Goal: Task Accomplishment & Management: Use online tool/utility

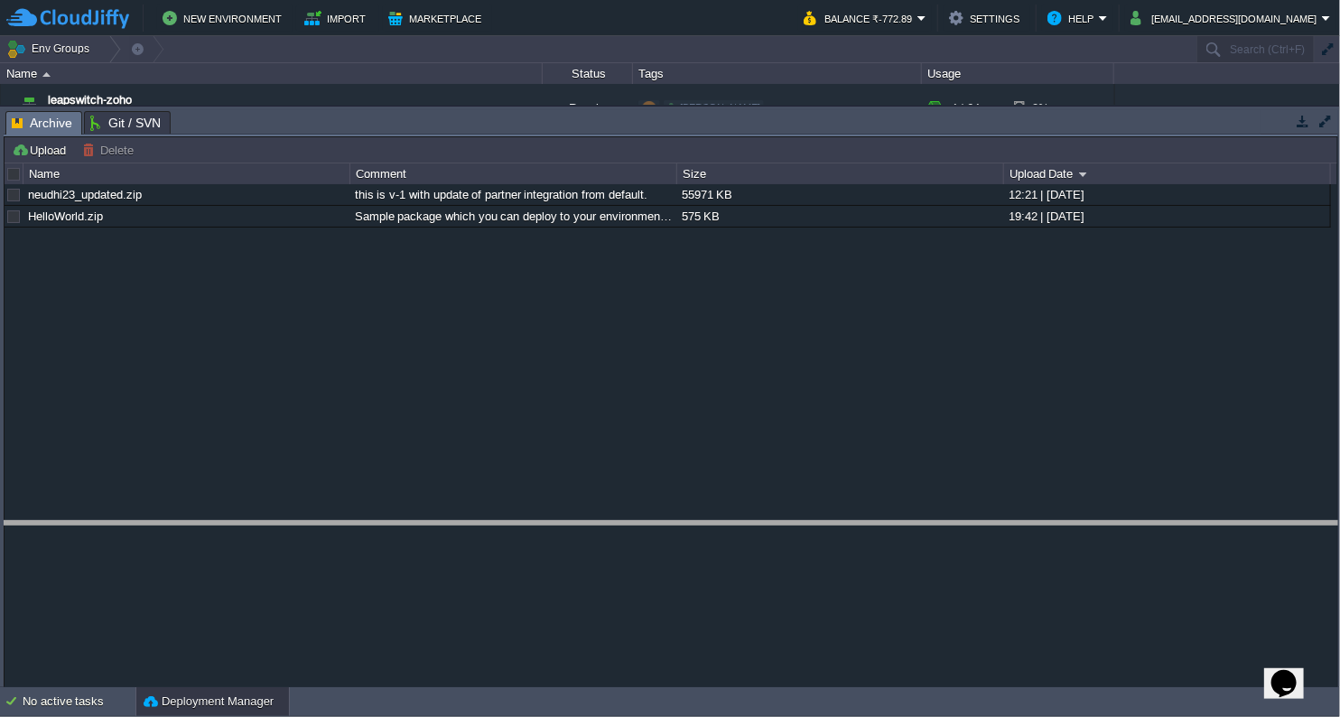
drag, startPoint x: 828, startPoint y: 124, endPoint x: 824, endPoint y: 535, distance: 411.0
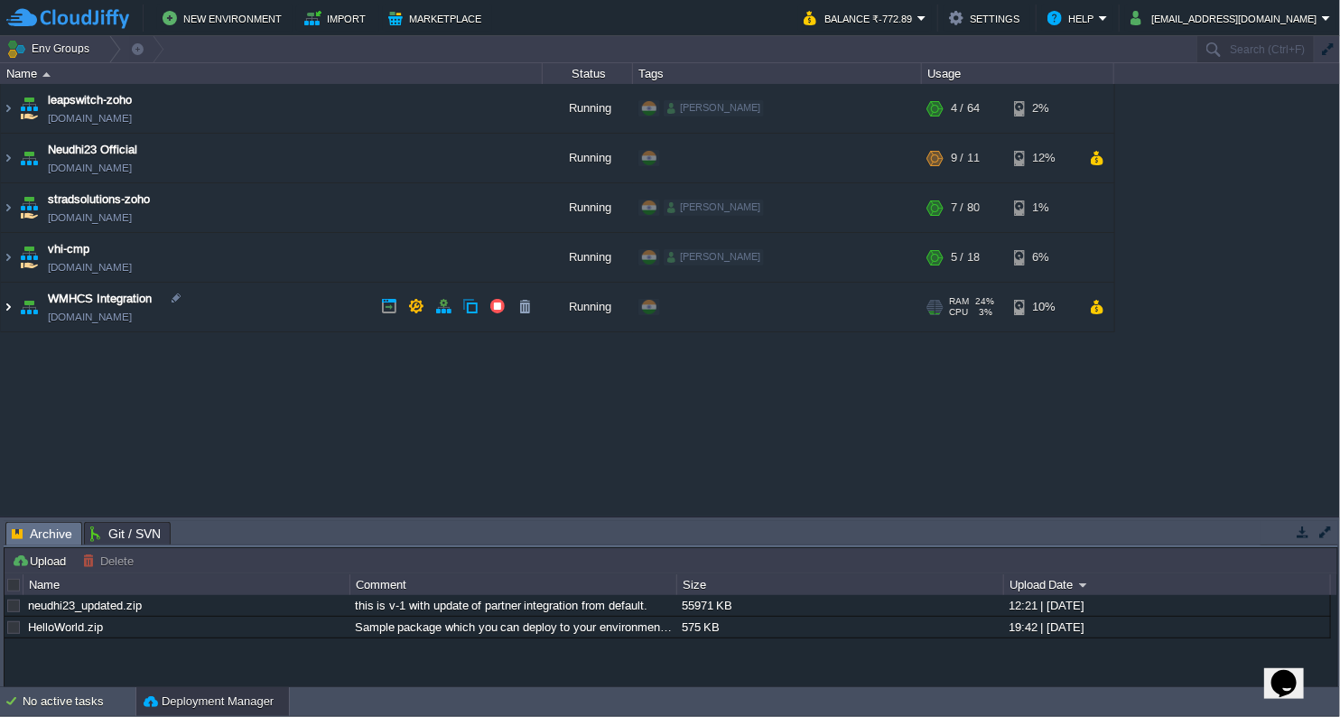
click at [4, 309] on img at bounding box center [8, 307] width 14 height 49
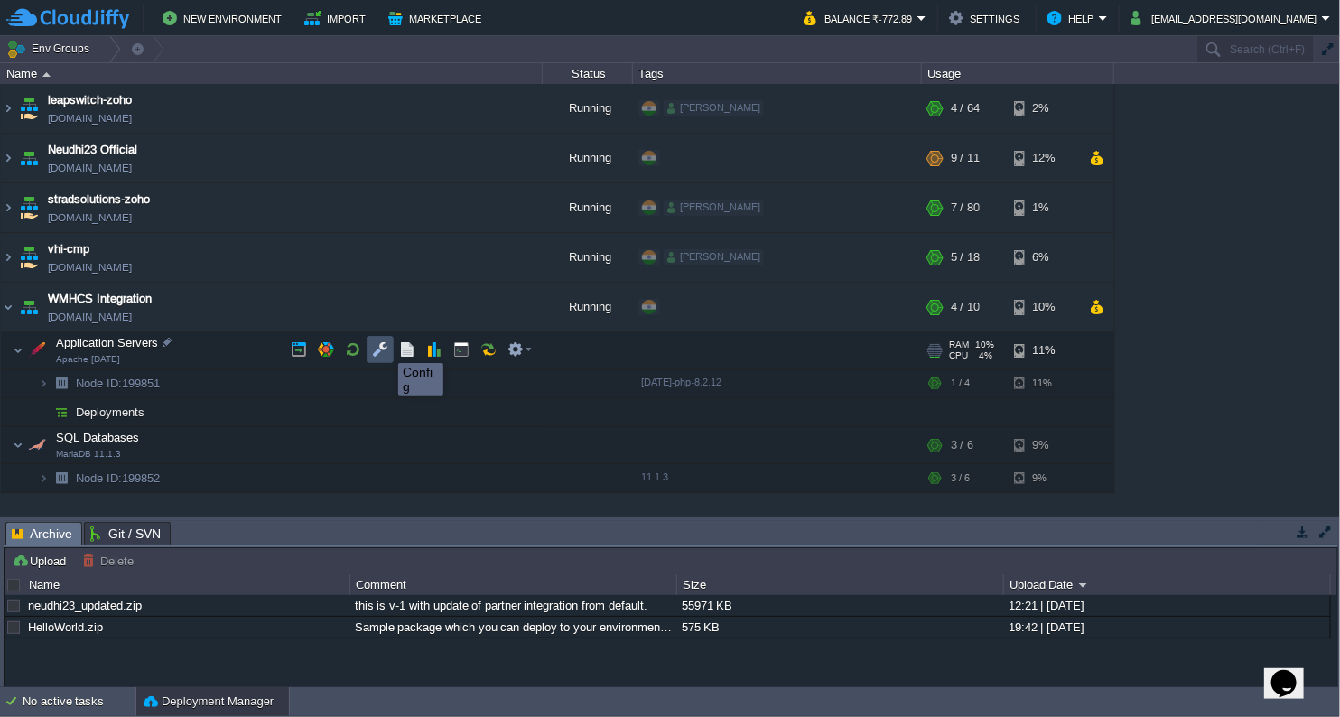
click at [385, 347] on button "button" at bounding box center [380, 349] width 16 height 16
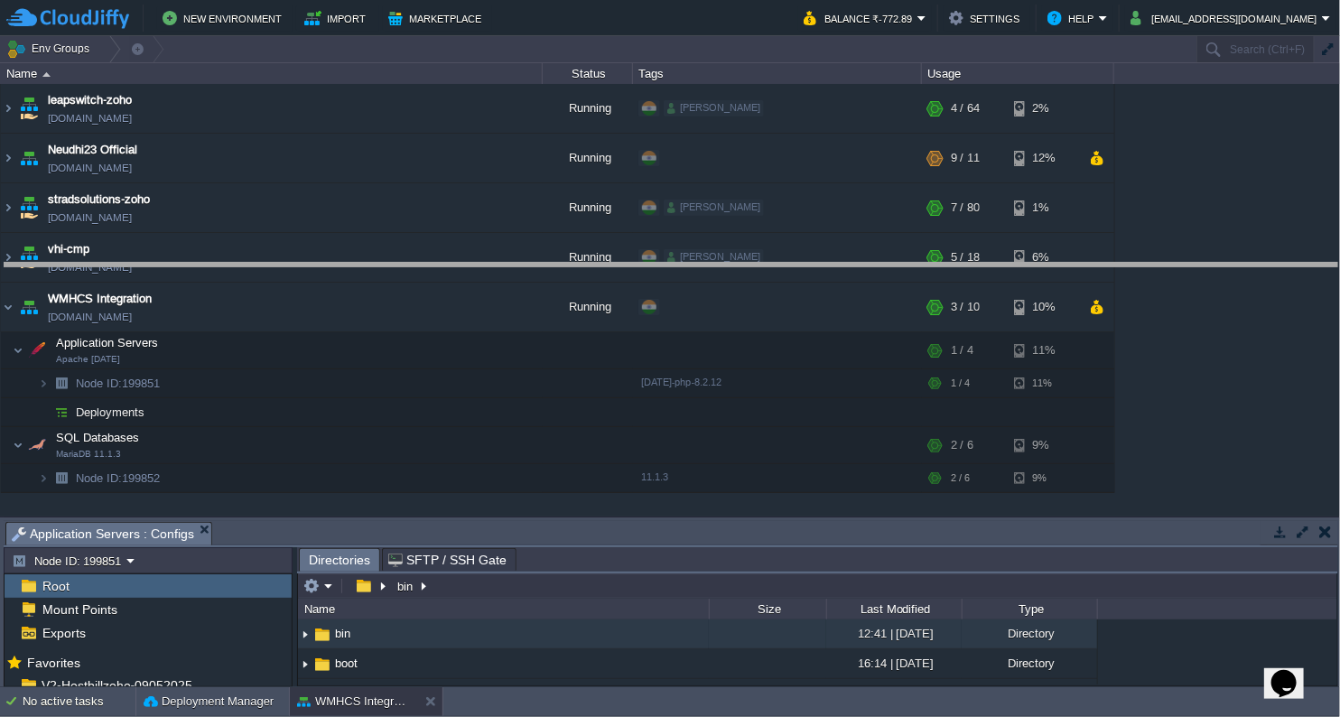
drag, startPoint x: 616, startPoint y: 541, endPoint x: 637, endPoint y: 280, distance: 261.8
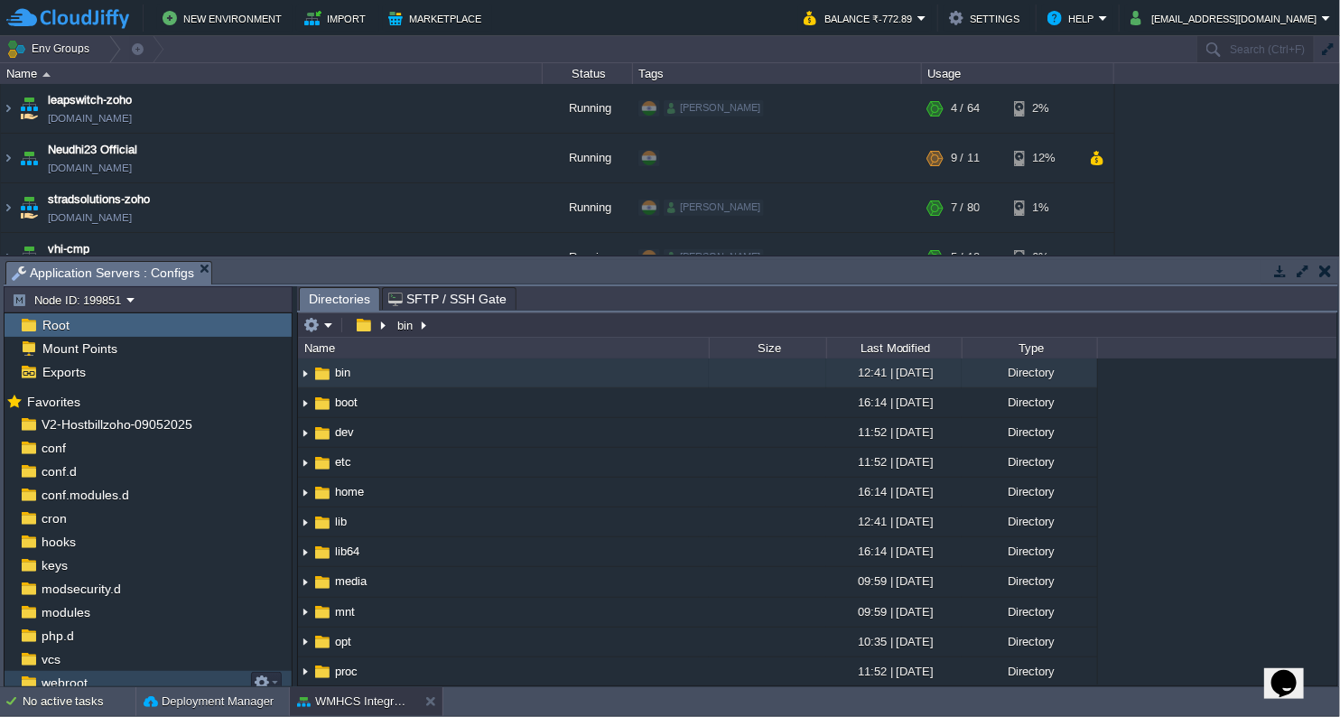
click at [54, 679] on span "webroot" at bounding box center [64, 683] width 52 height 16
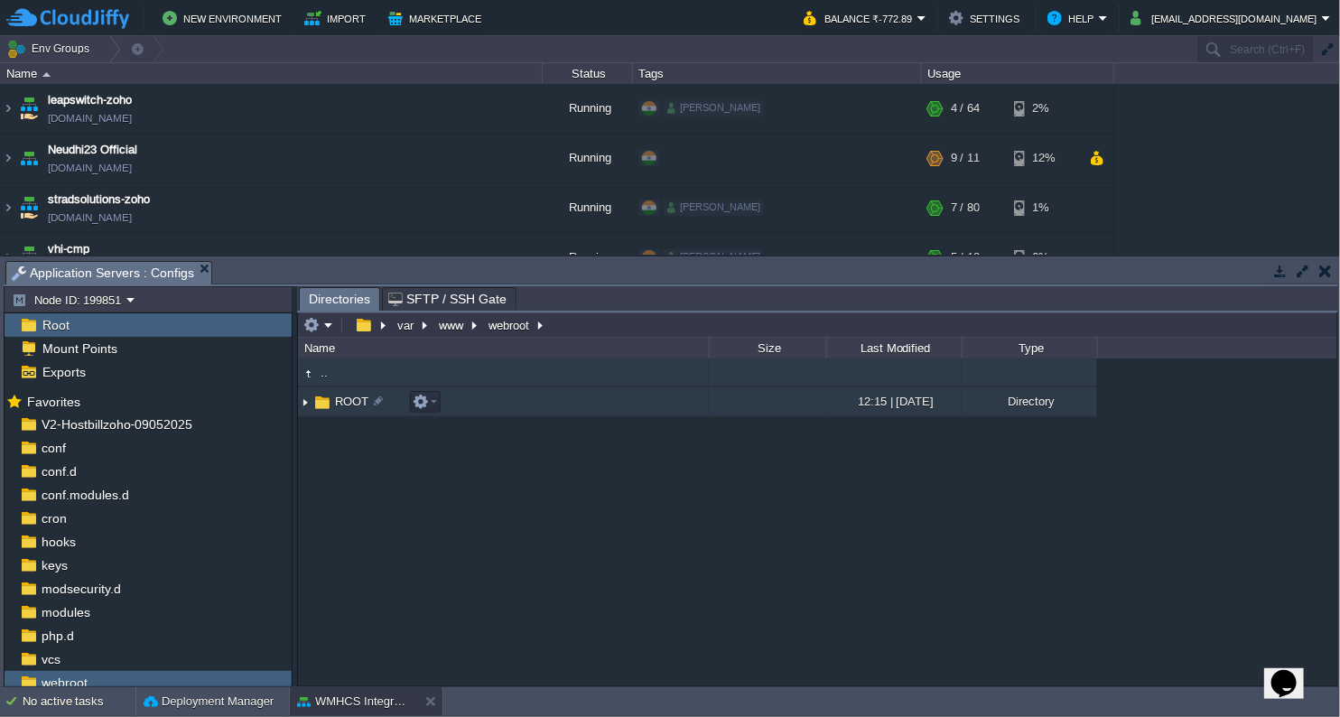
click at [350, 403] on span "ROOT" at bounding box center [351, 401] width 39 height 15
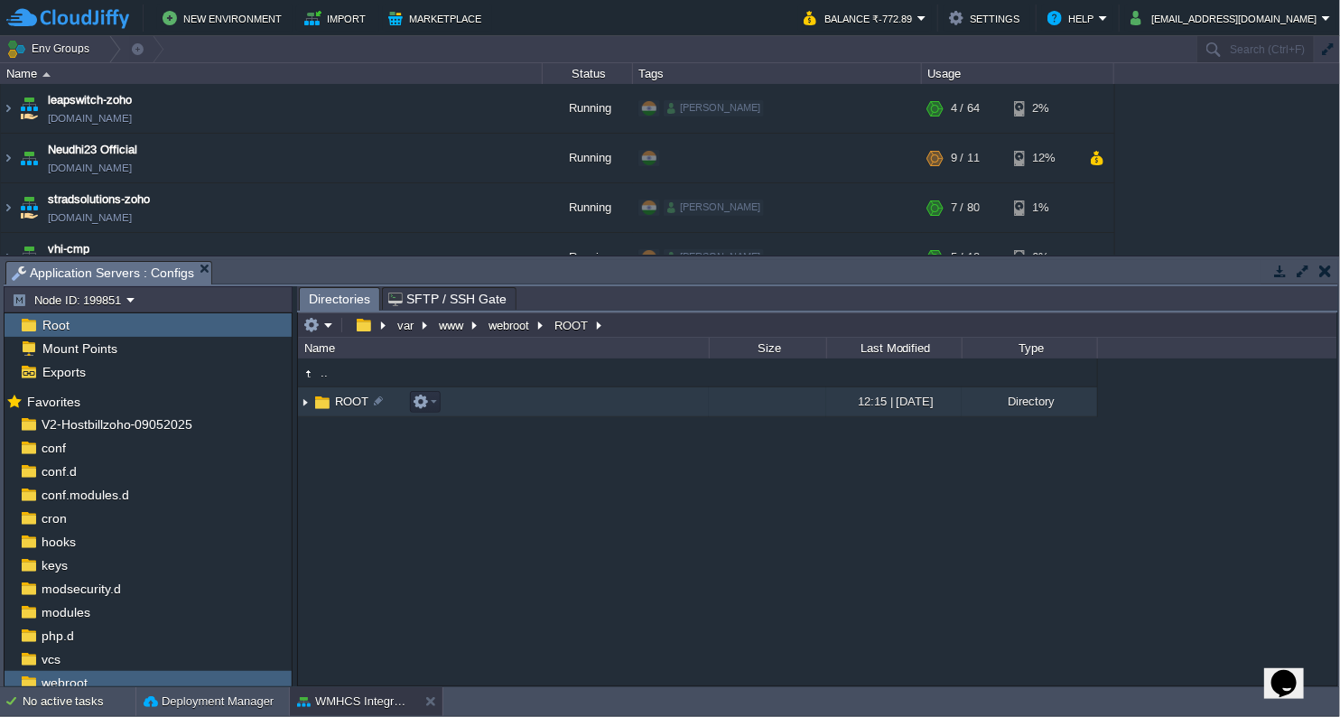
click at [350, 403] on span "ROOT" at bounding box center [351, 401] width 39 height 15
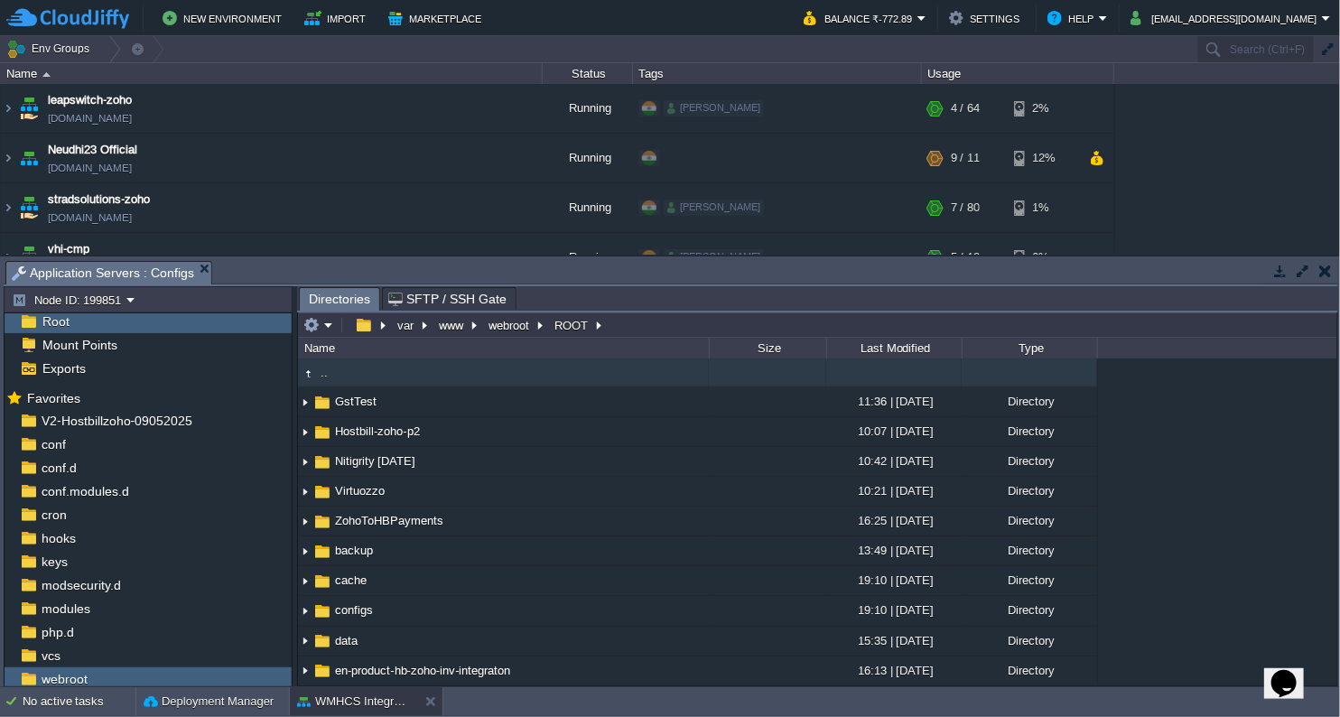
drag, startPoint x: 675, startPoint y: 285, endPoint x: 676, endPoint y: 245, distance: 40.7
click at [676, 245] on div "Env Groups Search (Ctrl+F) auto-gen Name Status Tags Usage leapswitch-zoho [DOM…" at bounding box center [670, 361] width 1340 height 651
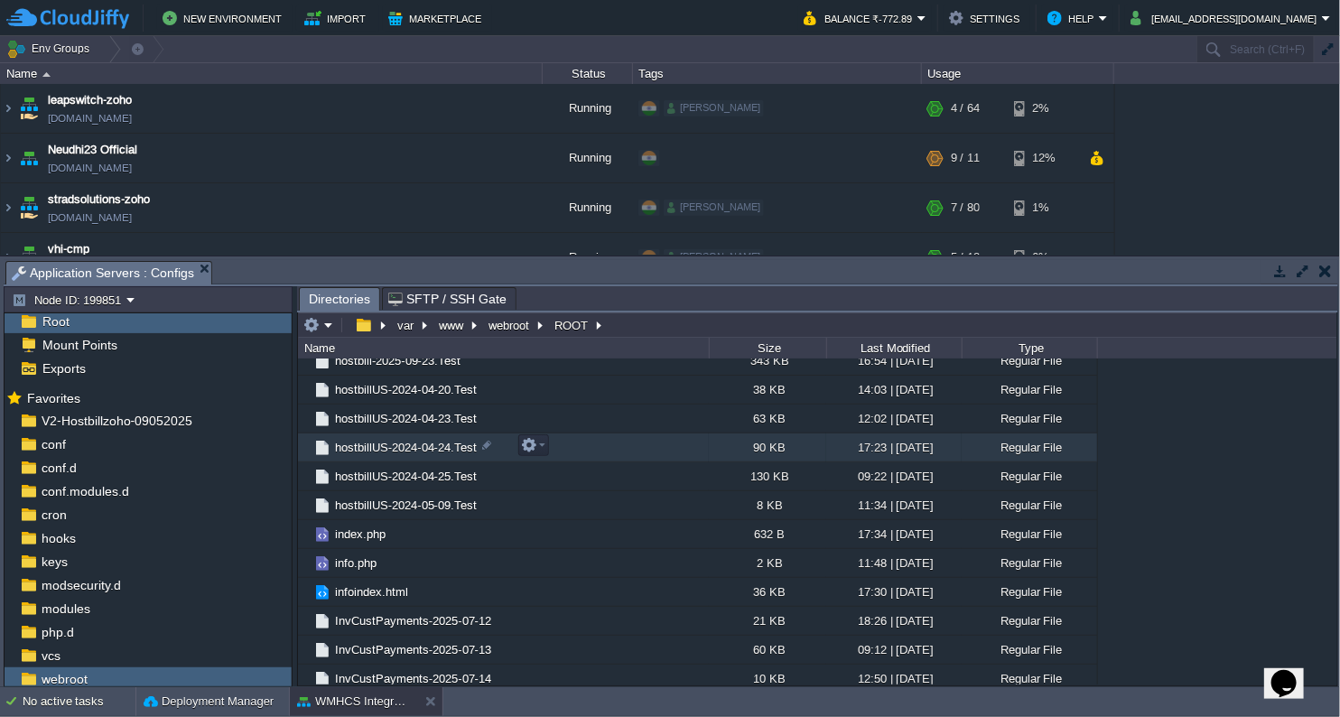
scroll to position [3490, 0]
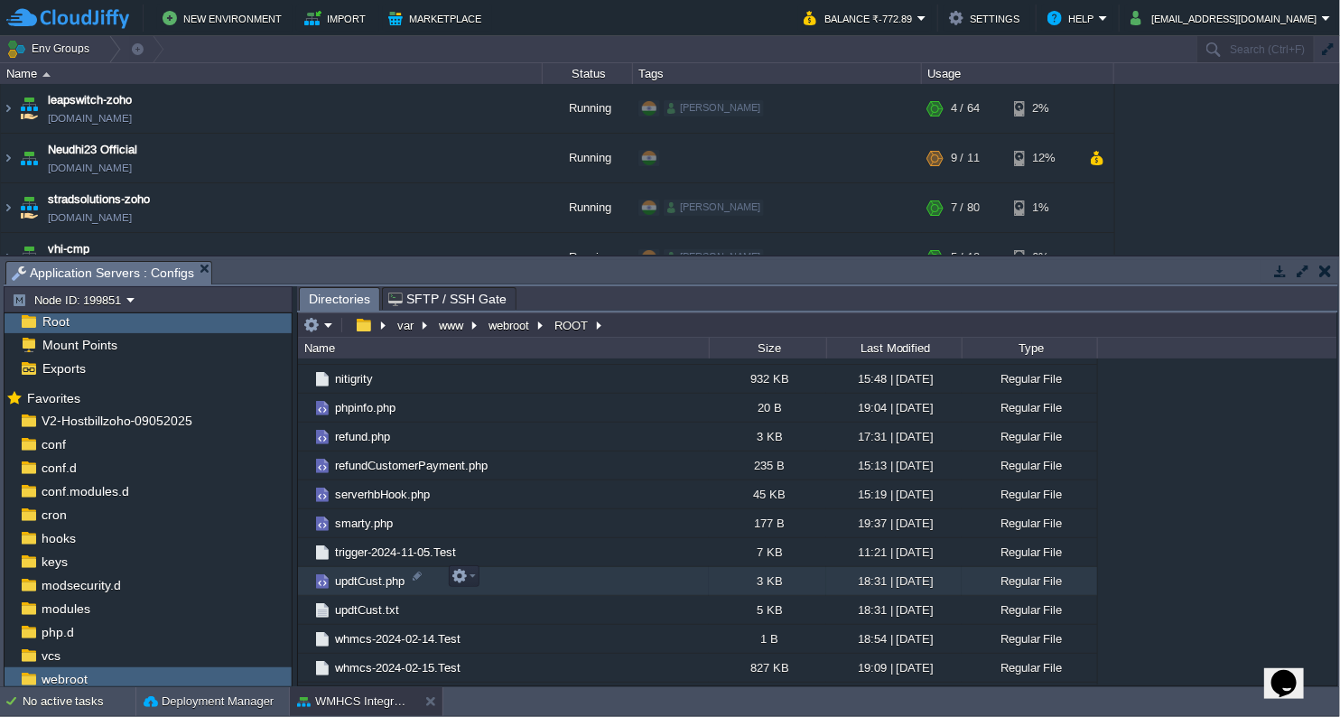
click at [386, 585] on span "updtCust.php" at bounding box center [369, 581] width 75 height 15
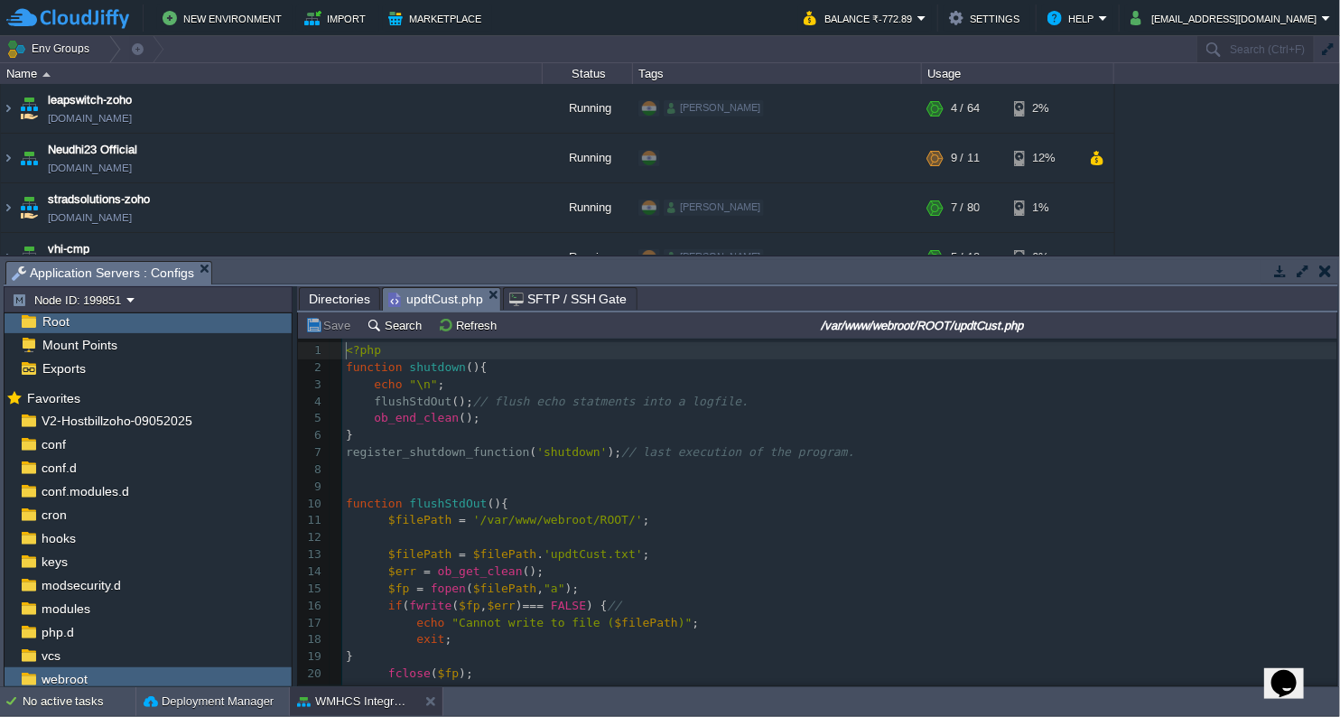
scroll to position [5, 0]
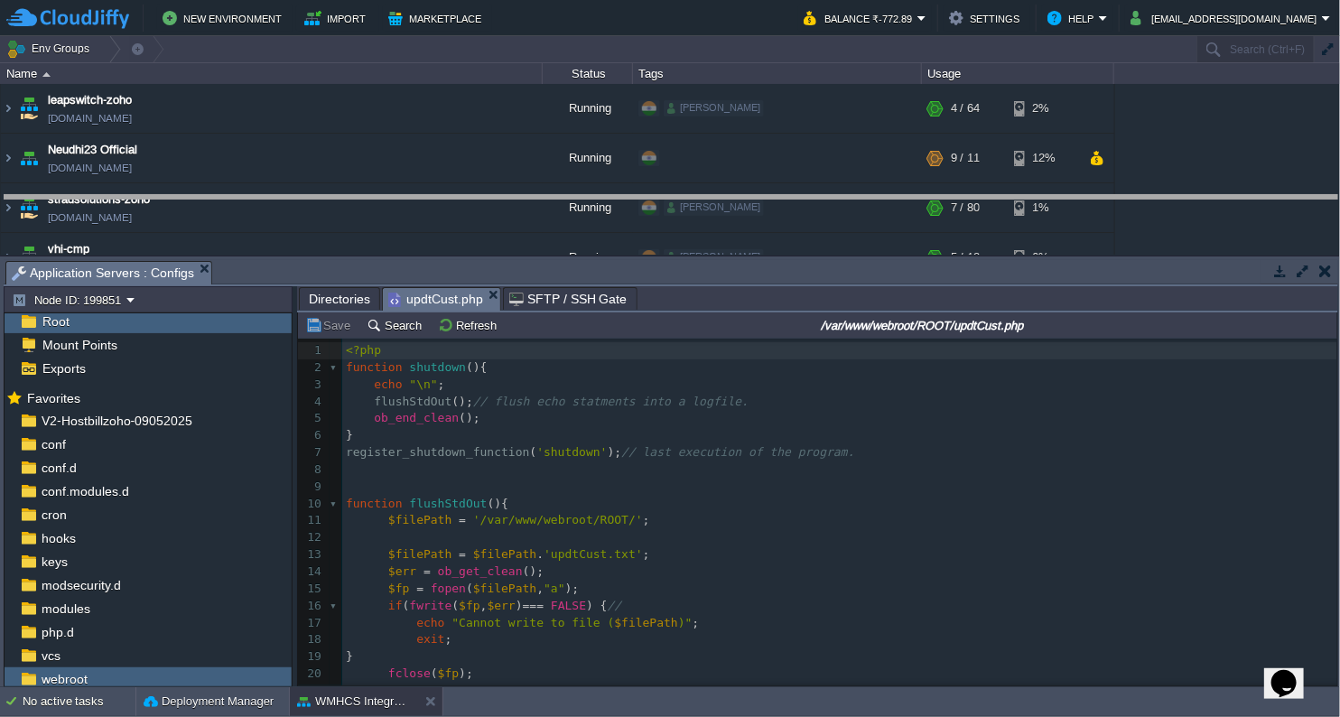
drag, startPoint x: 673, startPoint y: 270, endPoint x: 699, endPoint y: 205, distance: 70.1
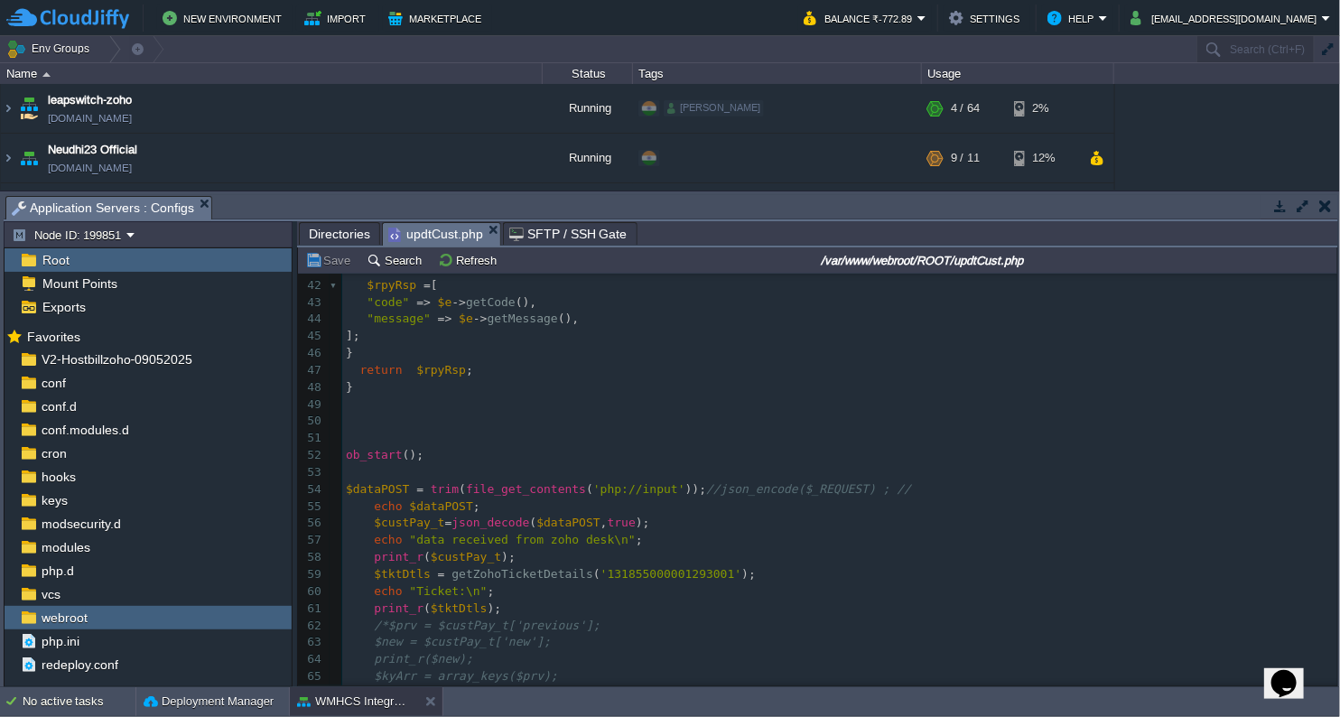
scroll to position [701, 0]
click at [569, 538] on span ""data received from zoho desk\n"" at bounding box center [522, 536] width 226 height 14
type textarea "connect"
click at [568, 545] on pre "echo "data received from zoho connect\n" ;" at bounding box center [839, 536] width 995 height 17
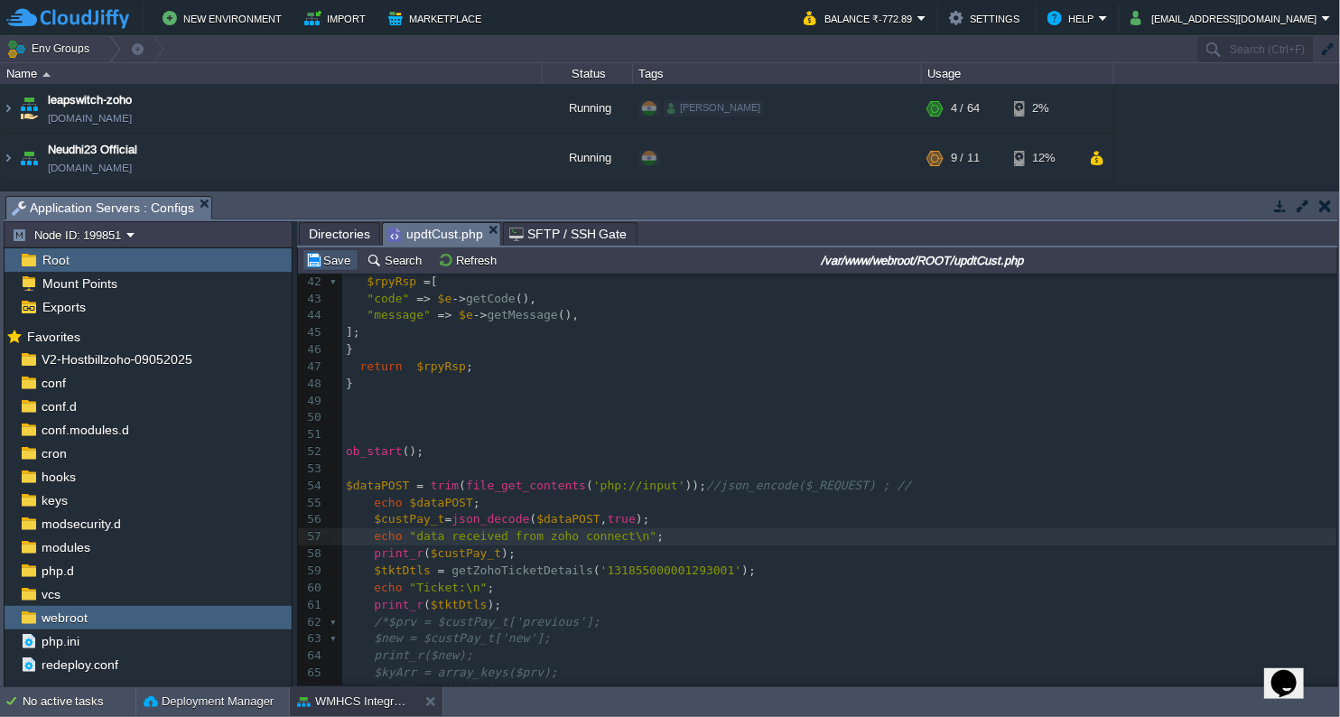
click at [329, 253] on button "Save" at bounding box center [330, 260] width 51 height 16
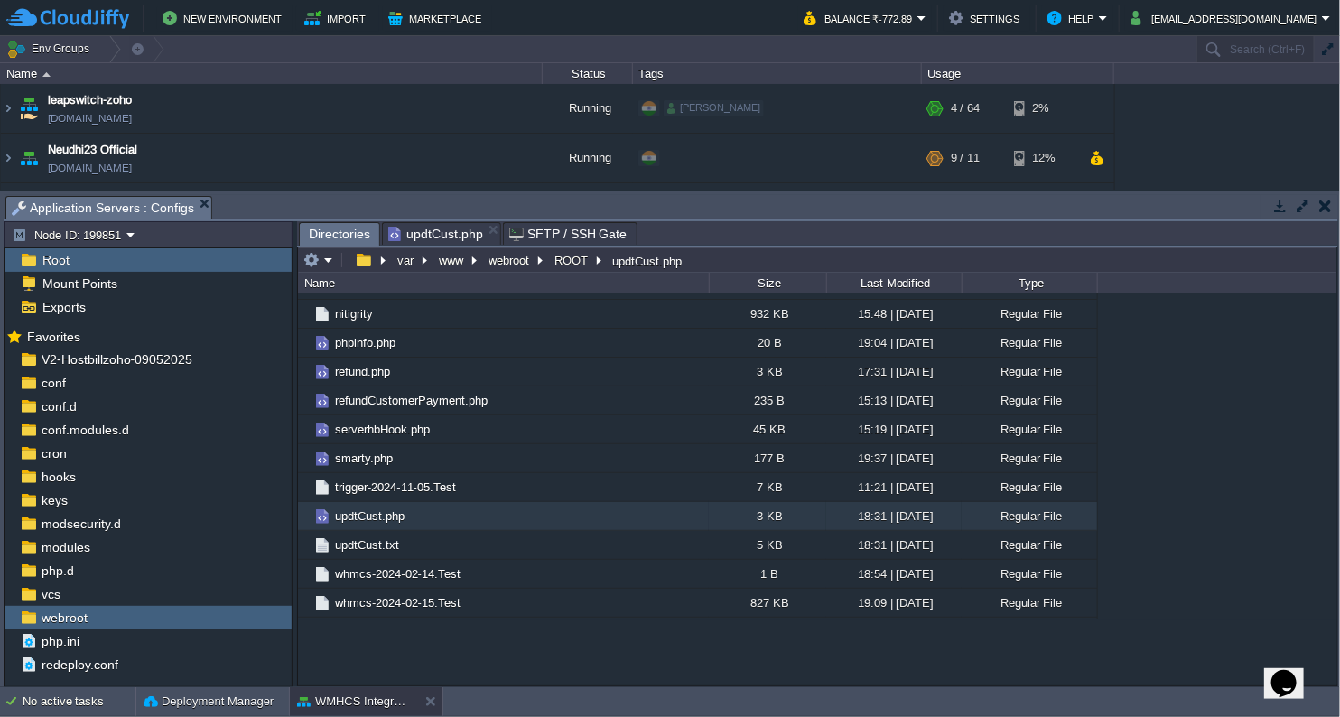
click at [339, 229] on span "Directories" at bounding box center [339, 234] width 61 height 23
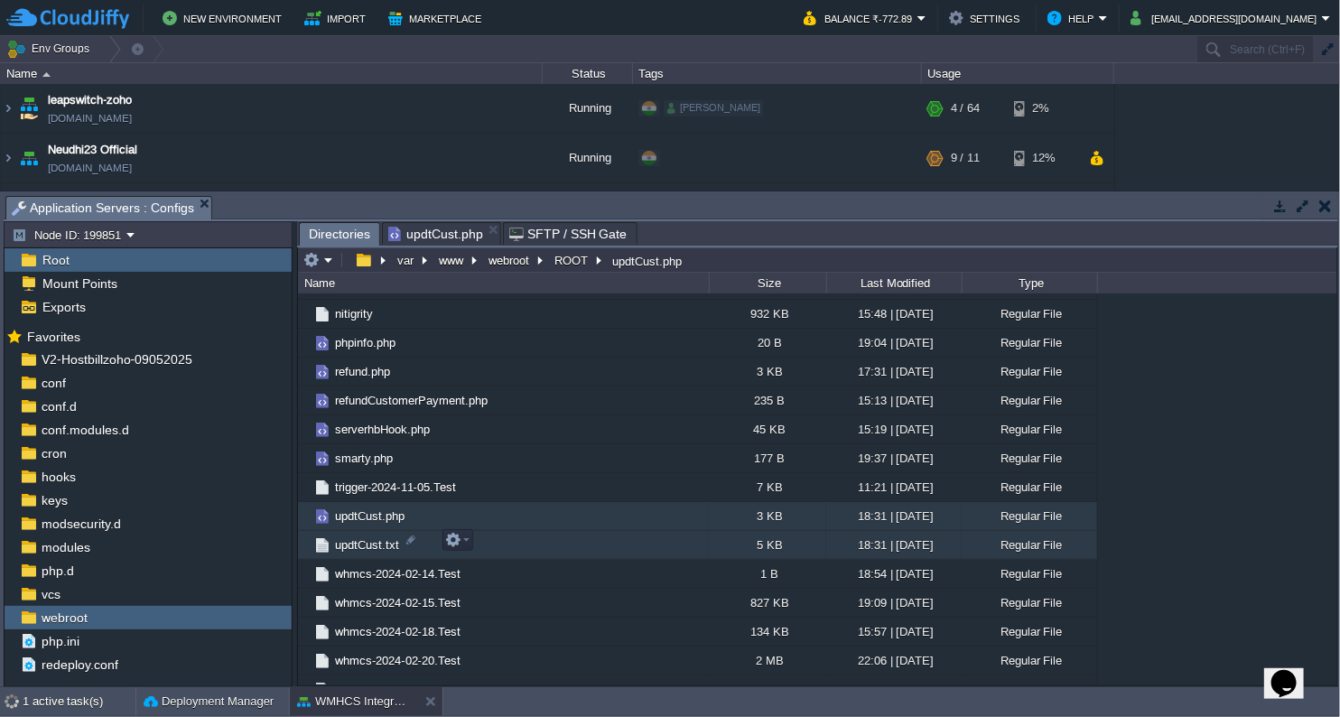
click at [390, 541] on span "updtCust.txt" at bounding box center [367, 544] width 70 height 15
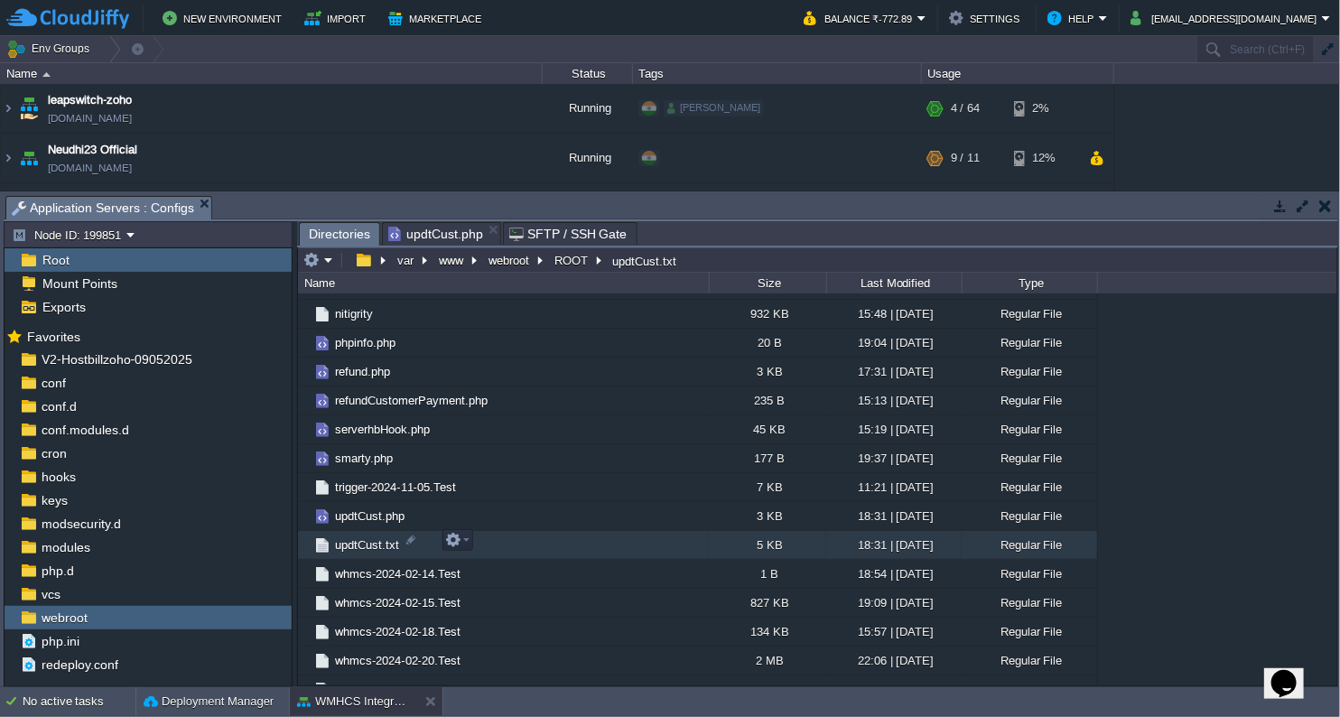
click at [390, 541] on span "updtCust.txt" at bounding box center [367, 544] width 70 height 15
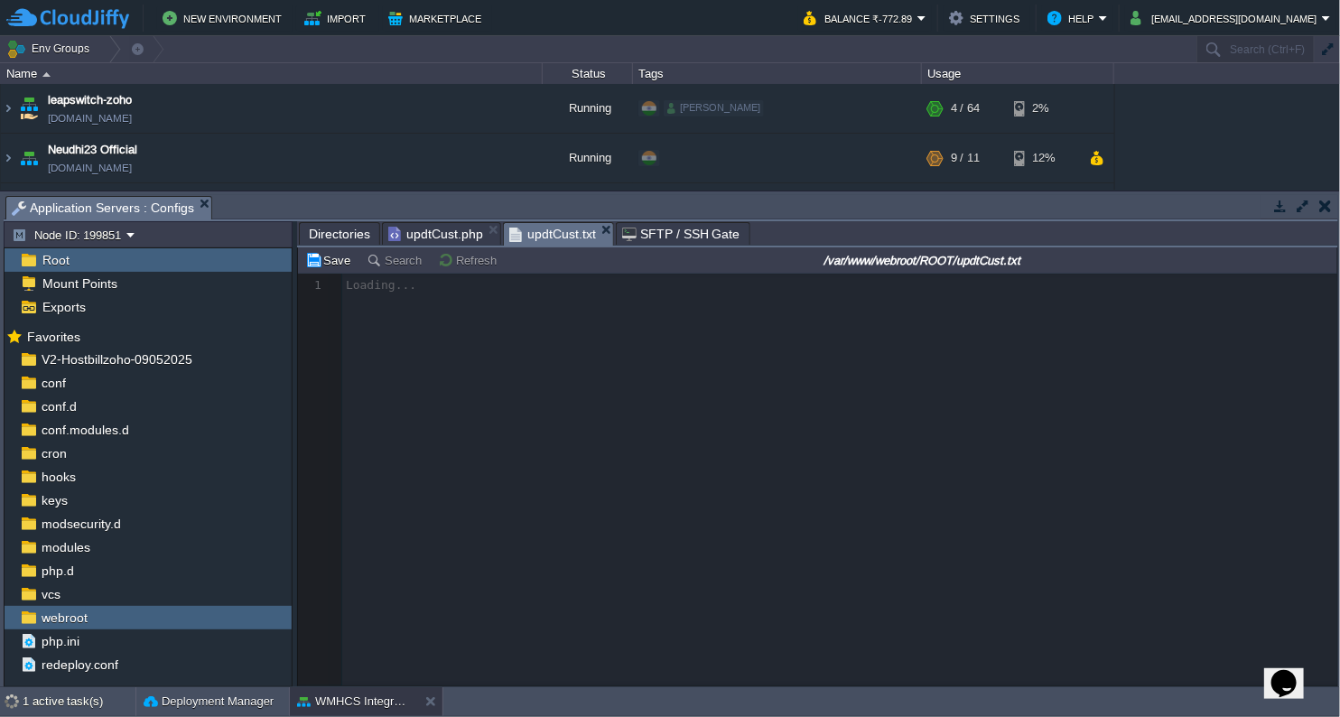
scroll to position [5, 0]
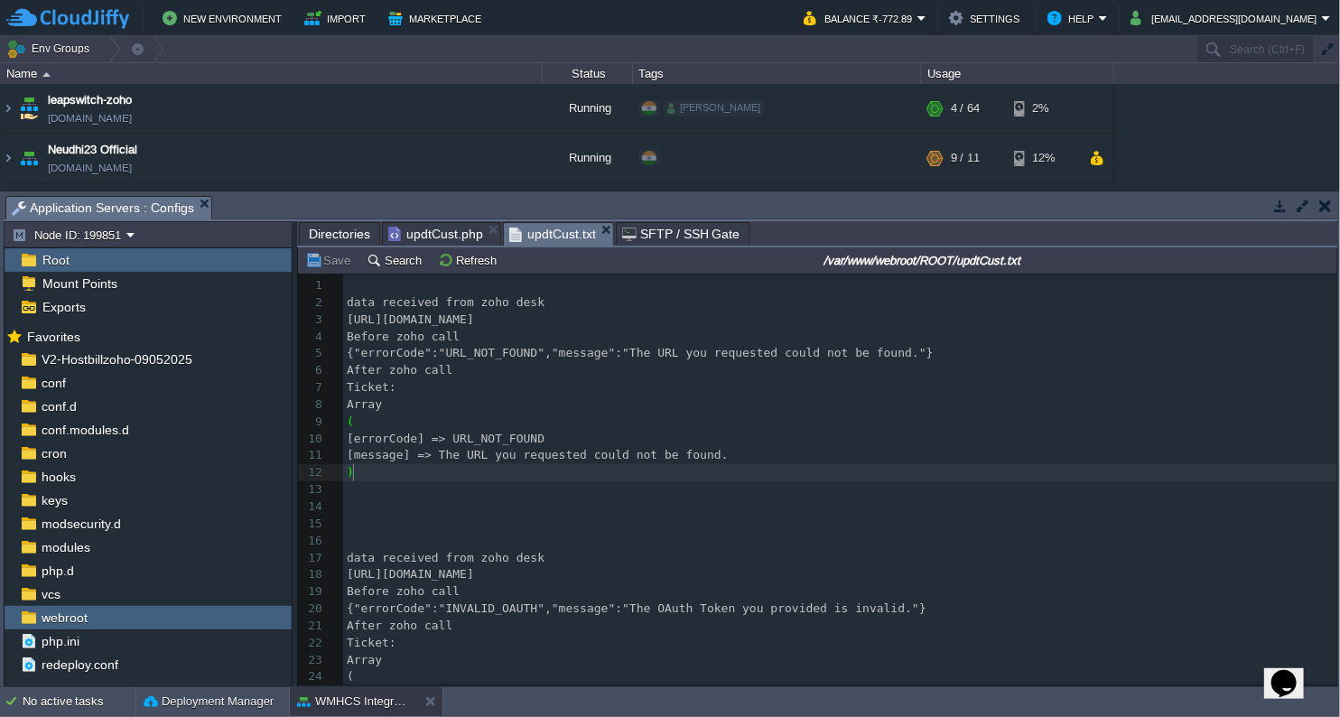
type textarea "-"
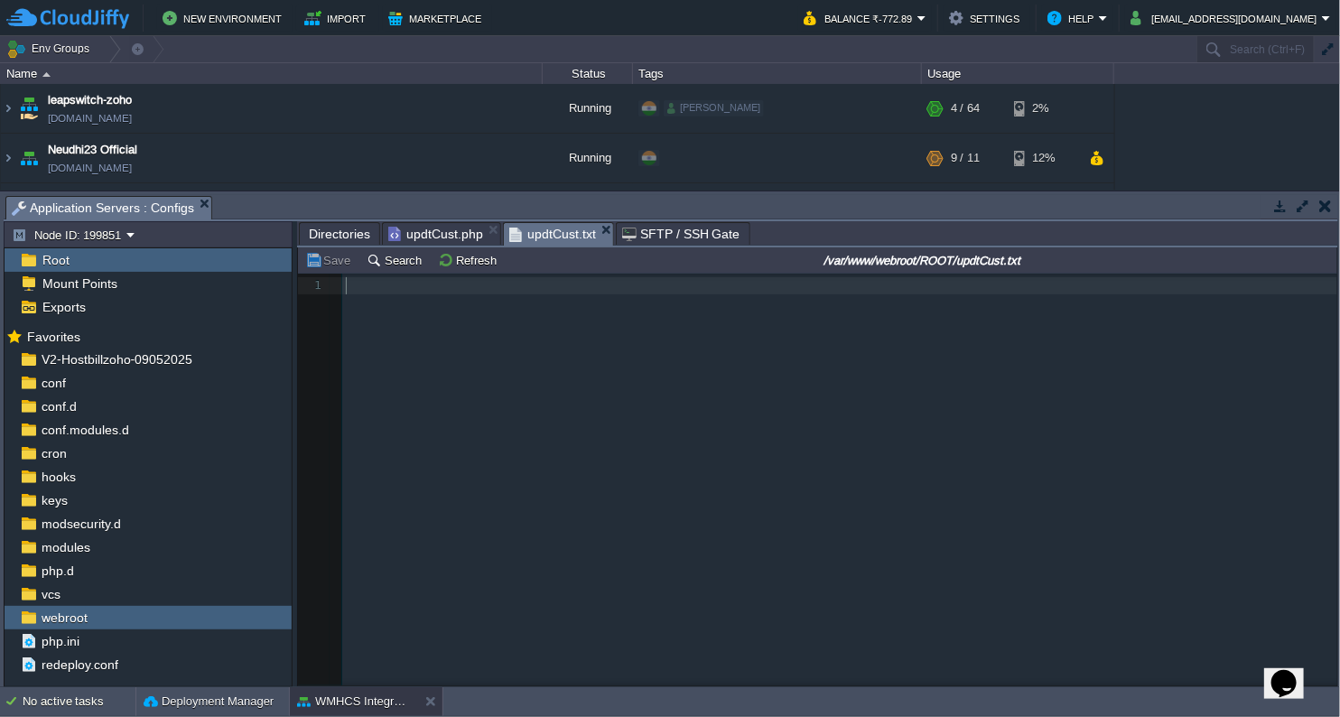
drag, startPoint x: 459, startPoint y: 193, endPoint x: 466, endPoint y: 408, distance: 215.1
click at [466, 408] on div "Tasks Activity Log Archive Git / SVN Application Servers : Configs Upload Delet…" at bounding box center [671, 439] width 1342 height 496
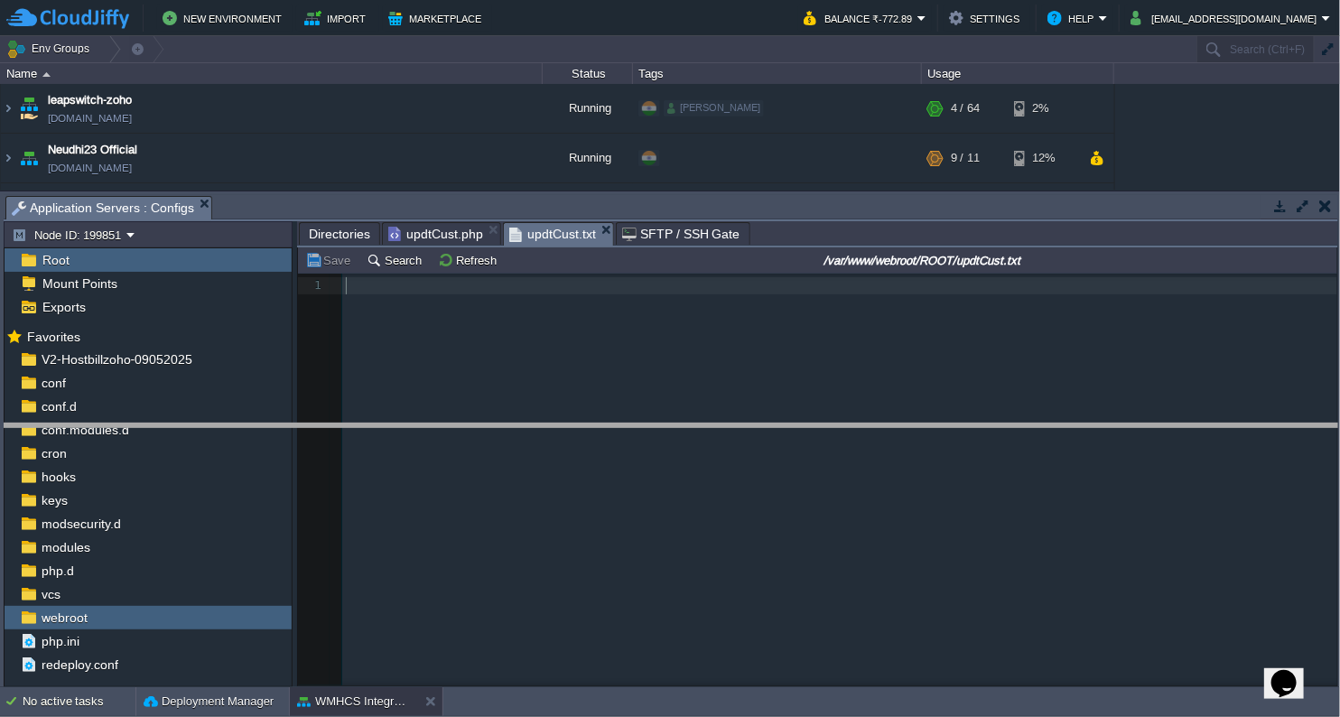
drag, startPoint x: 527, startPoint y: 196, endPoint x: 511, endPoint y: 439, distance: 243.5
click at [511, 439] on body "New Environment Import Marketplace Bonus ₹0.00 Upgrade Account Balance ₹-772.89…" at bounding box center [670, 358] width 1340 height 717
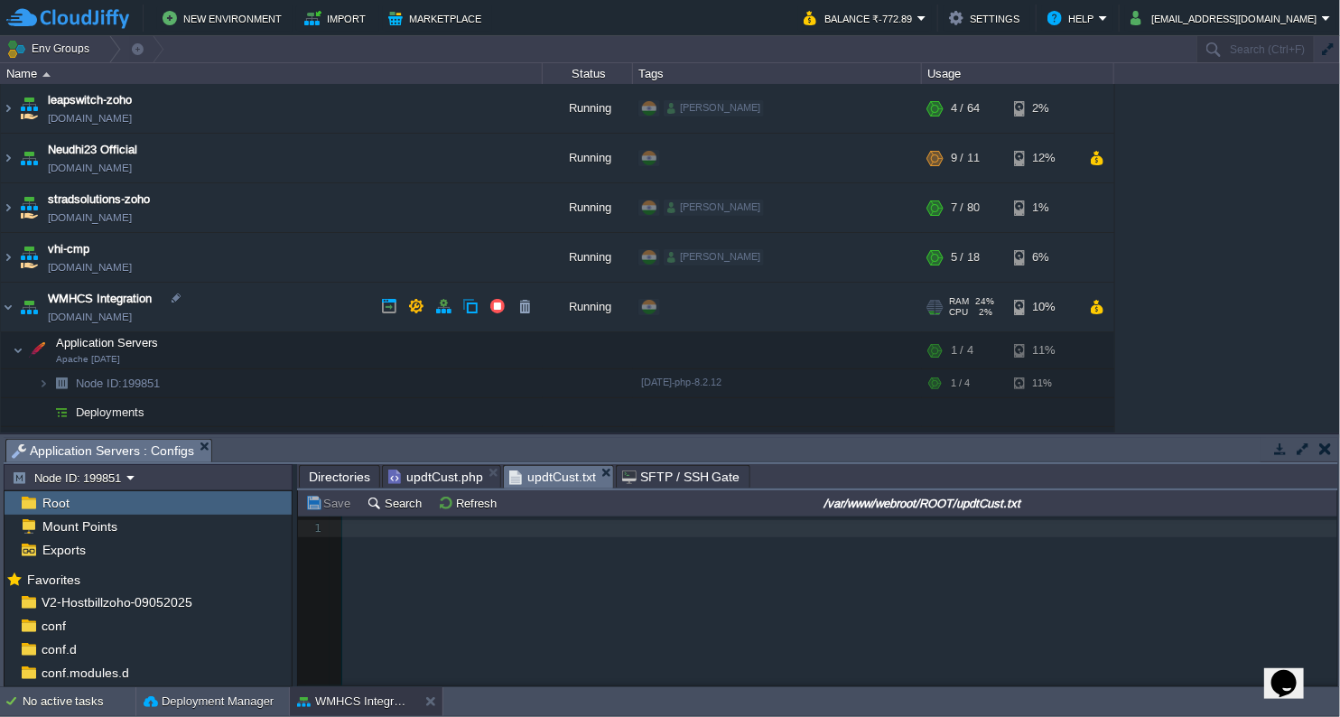
drag, startPoint x: 42, startPoint y: 320, endPoint x: 164, endPoint y: 321, distance: 122.8
click at [164, 321] on td "WMHCS Integration [DOMAIN_NAME]" at bounding box center [272, 308] width 542 height 50
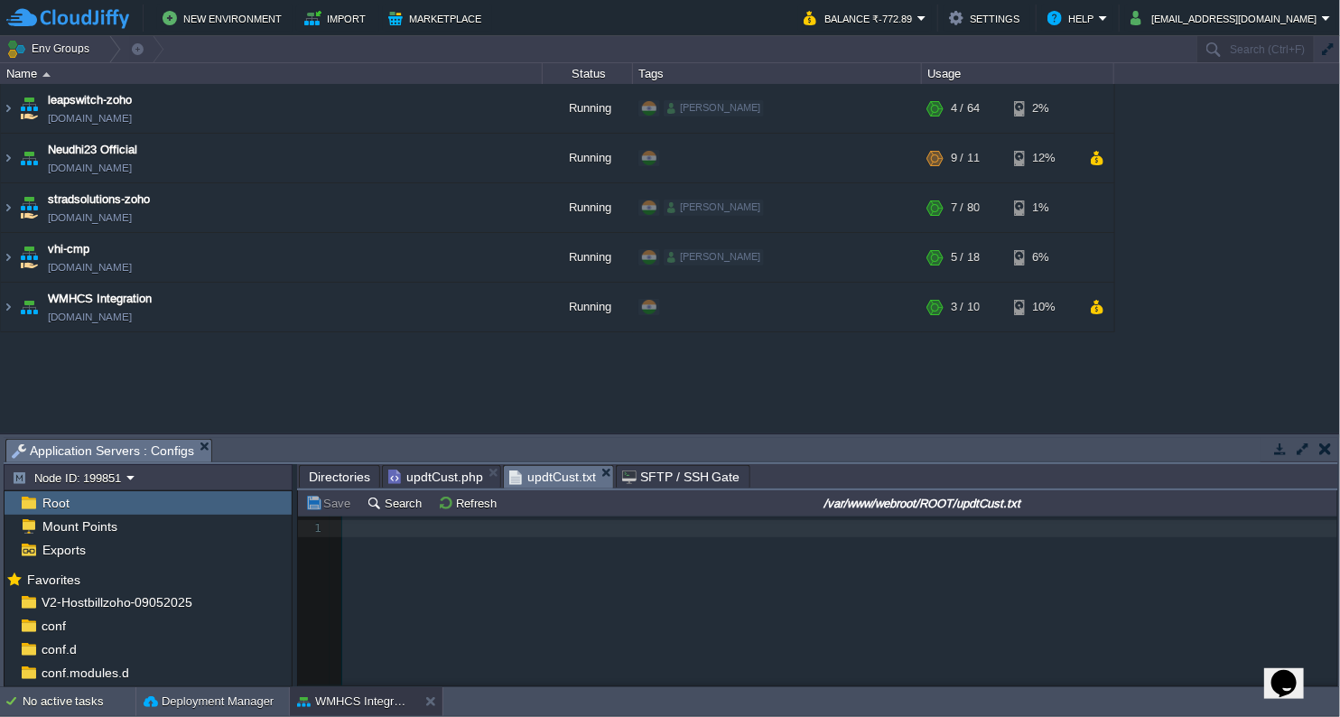
drag, startPoint x: 164, startPoint y: 321, endPoint x: 82, endPoint y: 325, distance: 82.3
click at [82, 325] on link "[DOMAIN_NAME]" at bounding box center [90, 317] width 84 height 18
click at [476, 507] on button "Refresh" at bounding box center [470, 503] width 64 height 16
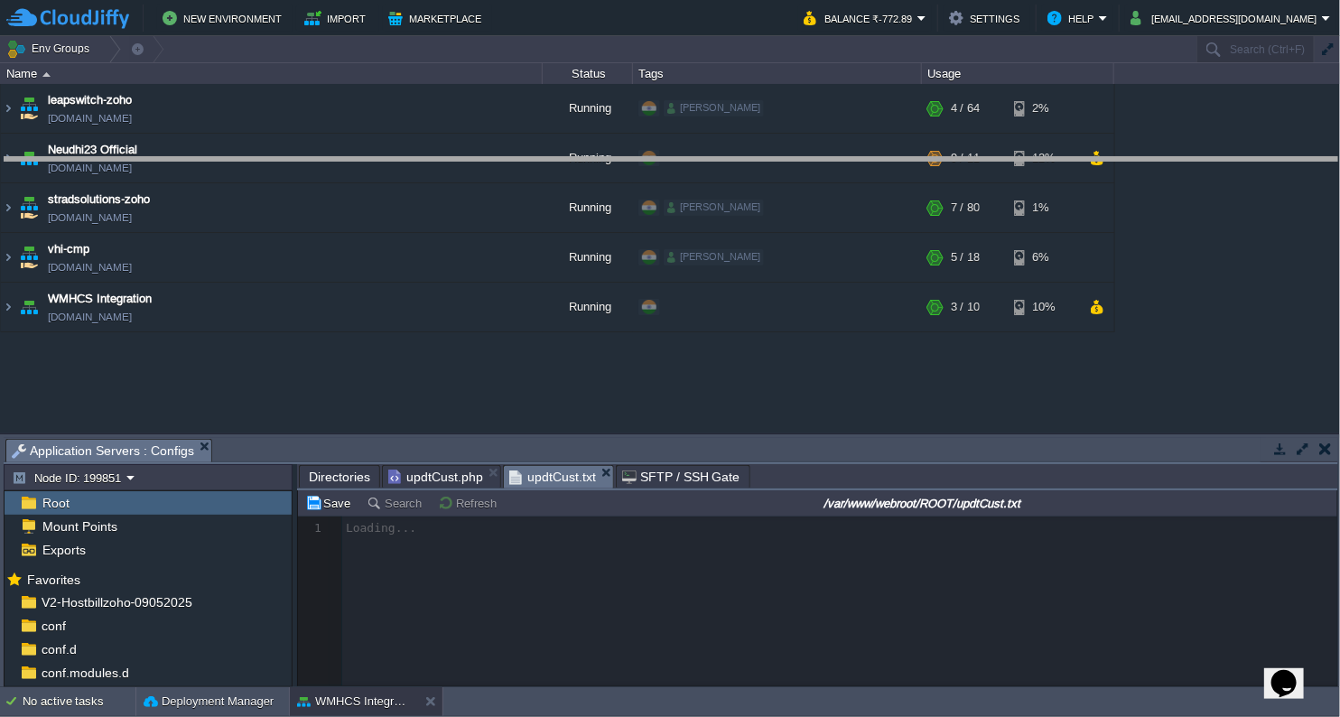
drag, startPoint x: 623, startPoint y: 437, endPoint x: 702, endPoint y: 156, distance: 291.7
click at [702, 156] on body "New Environment Import Marketplace Bonus ₹0.00 Upgrade Account Balance ₹-772.89…" at bounding box center [670, 358] width 1340 height 717
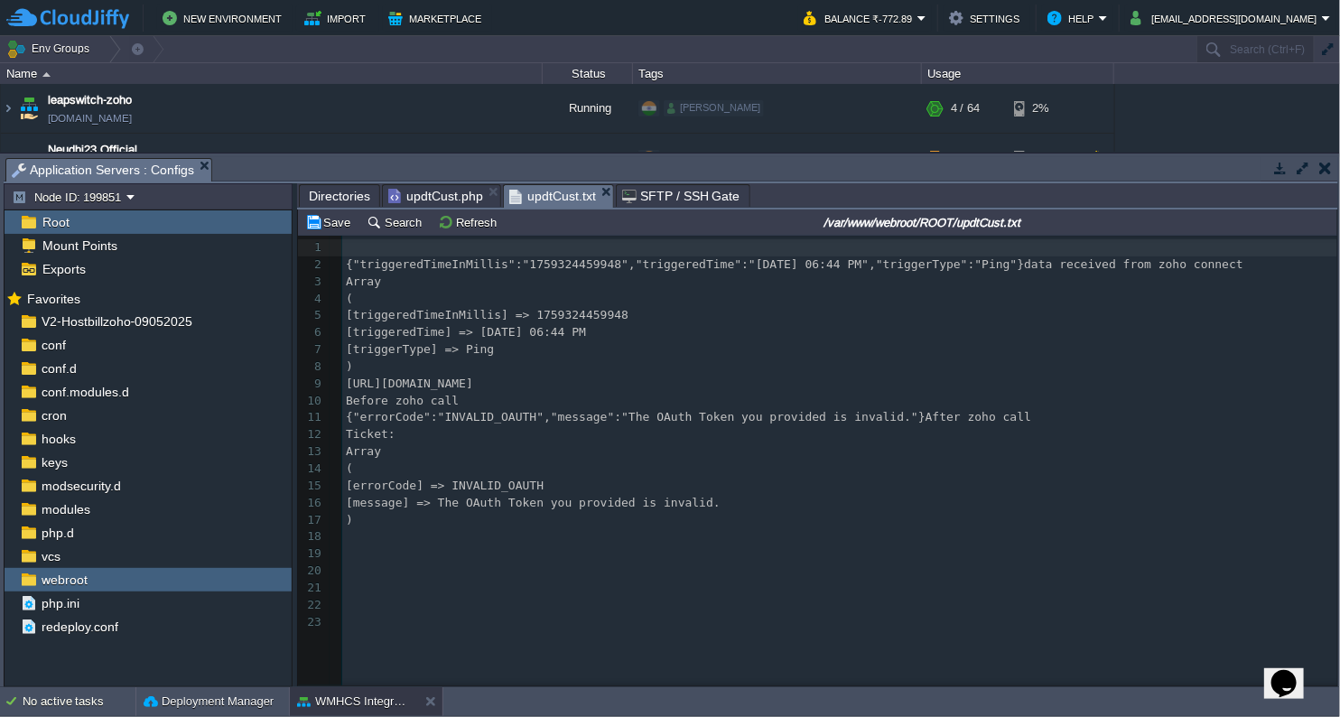
click at [470, 234] on div "Save Search Refresh /var/www/webroot/ROOT/updtCust.txt" at bounding box center [818, 223] width 1040 height 26
click at [477, 219] on button "Refresh" at bounding box center [470, 222] width 64 height 16
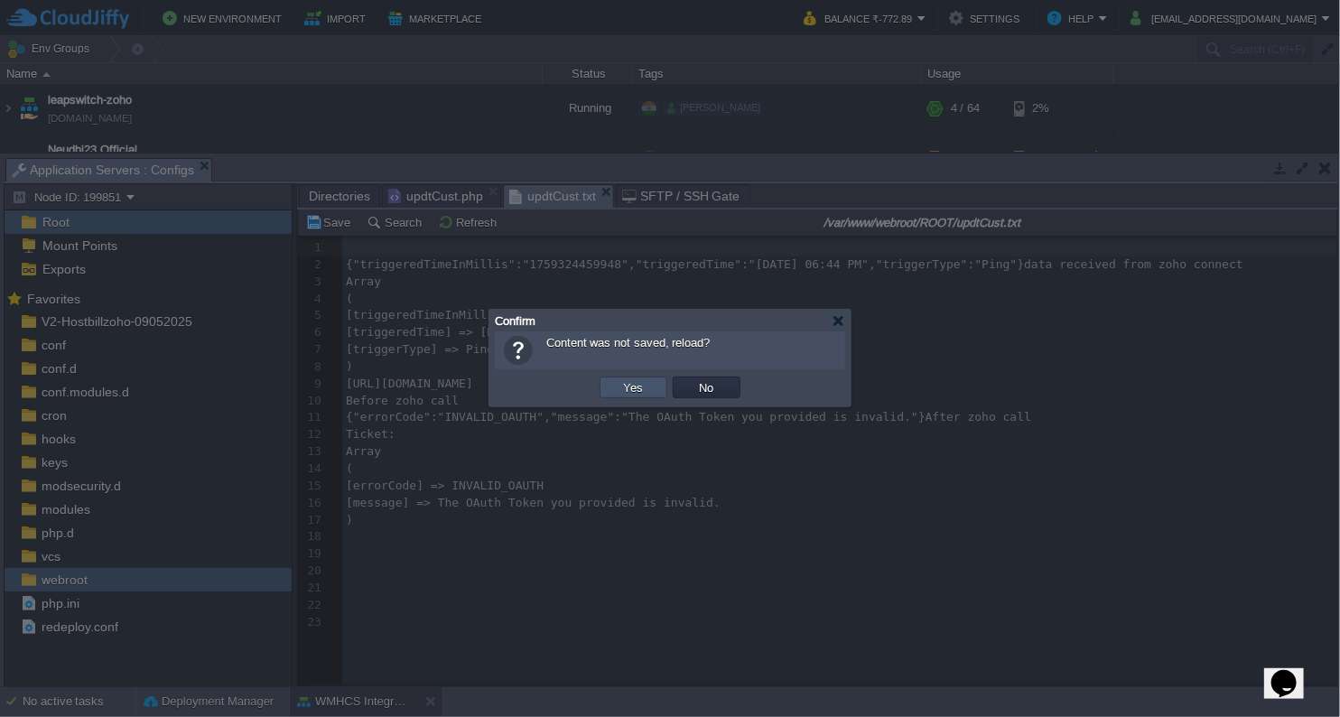
click at [645, 394] on button "Yes" at bounding box center [634, 387] width 31 height 16
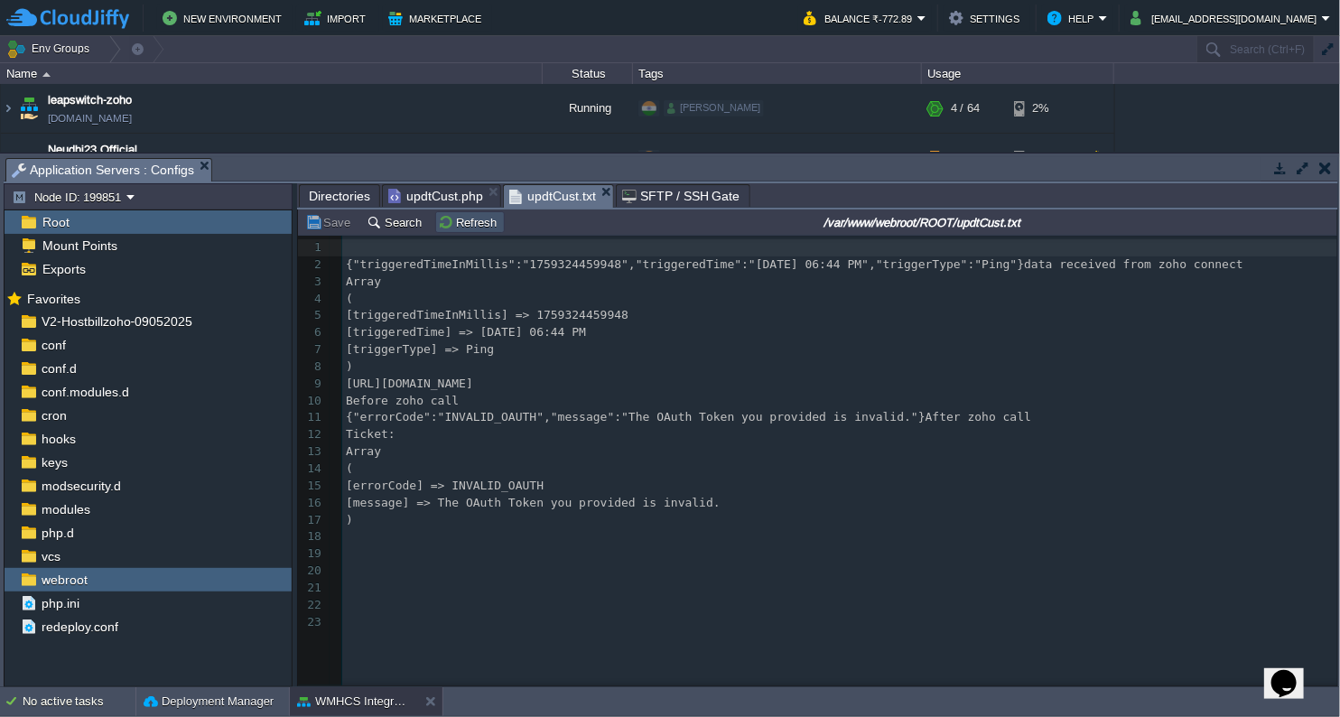
click at [469, 225] on button "Refresh" at bounding box center [470, 222] width 64 height 16
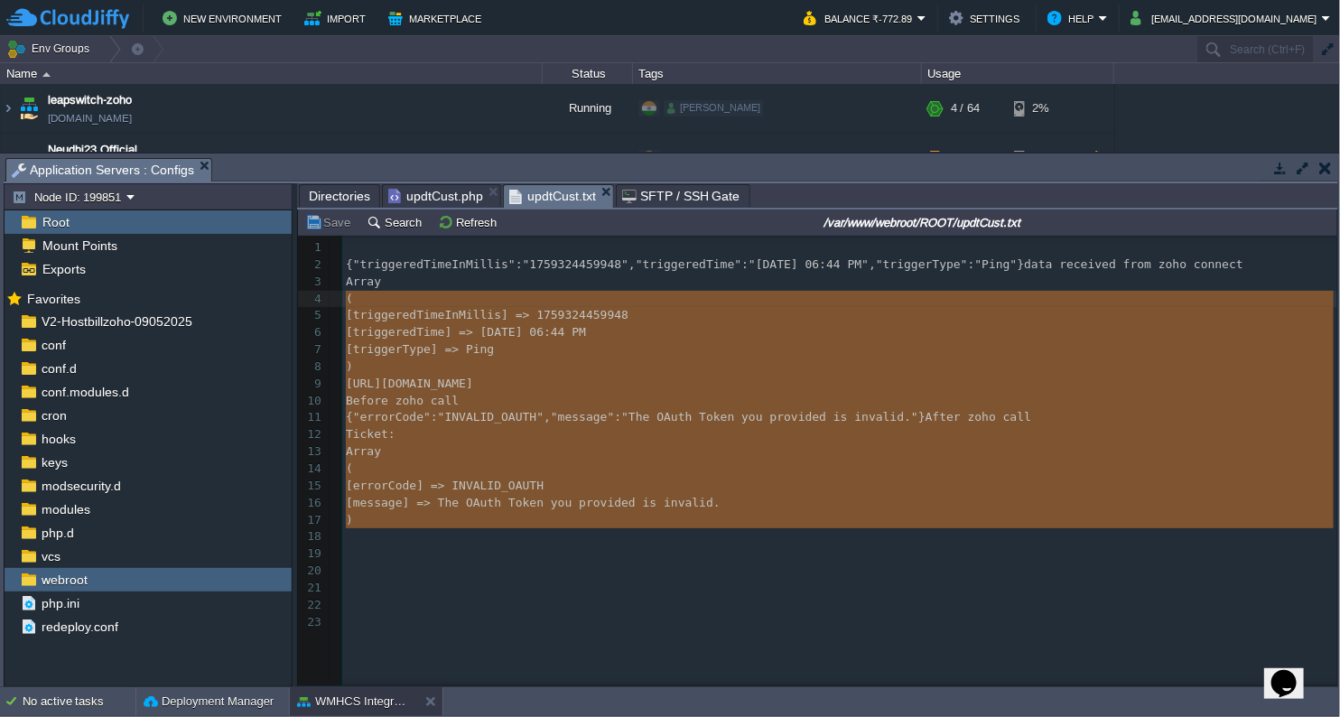
type textarea "{"triggeredTimeInMillis":"1759324459948","triggeredTime":"[DATE] 06:44 PM","tri…"
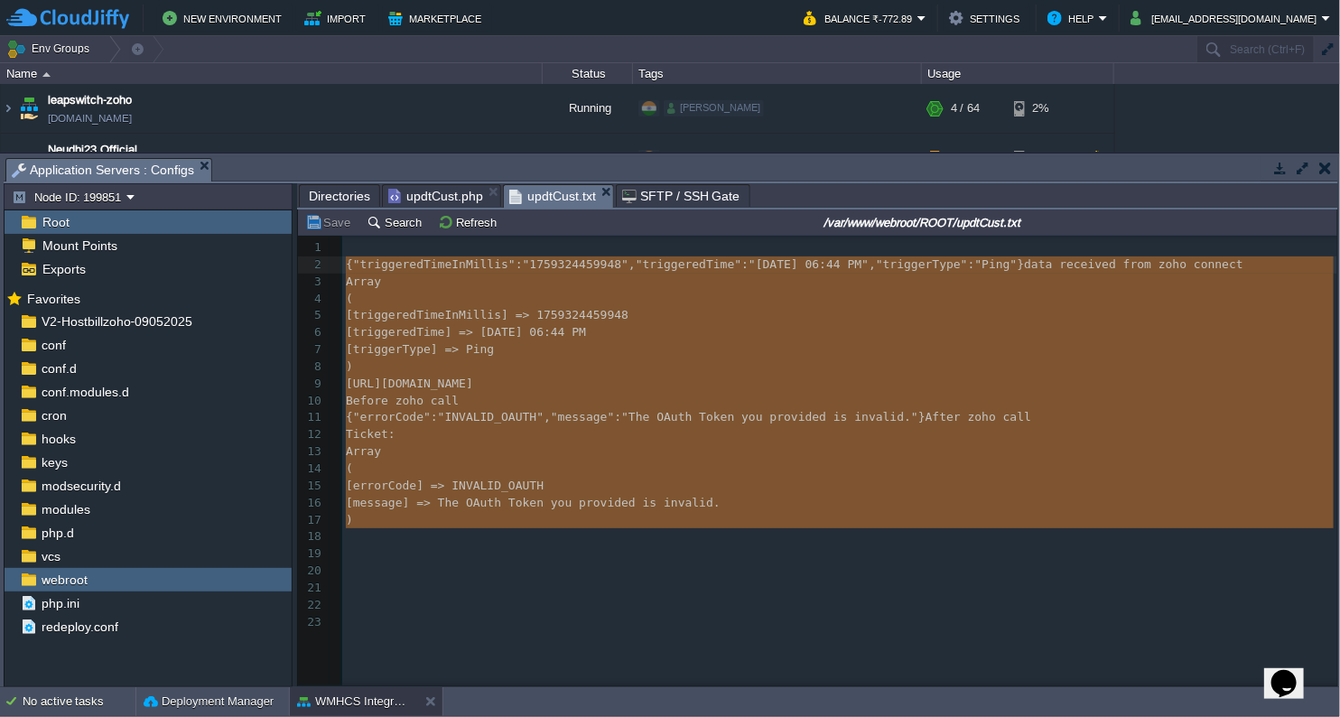
drag, startPoint x: 397, startPoint y: 546, endPoint x: 342, endPoint y: 258, distance: 292.4
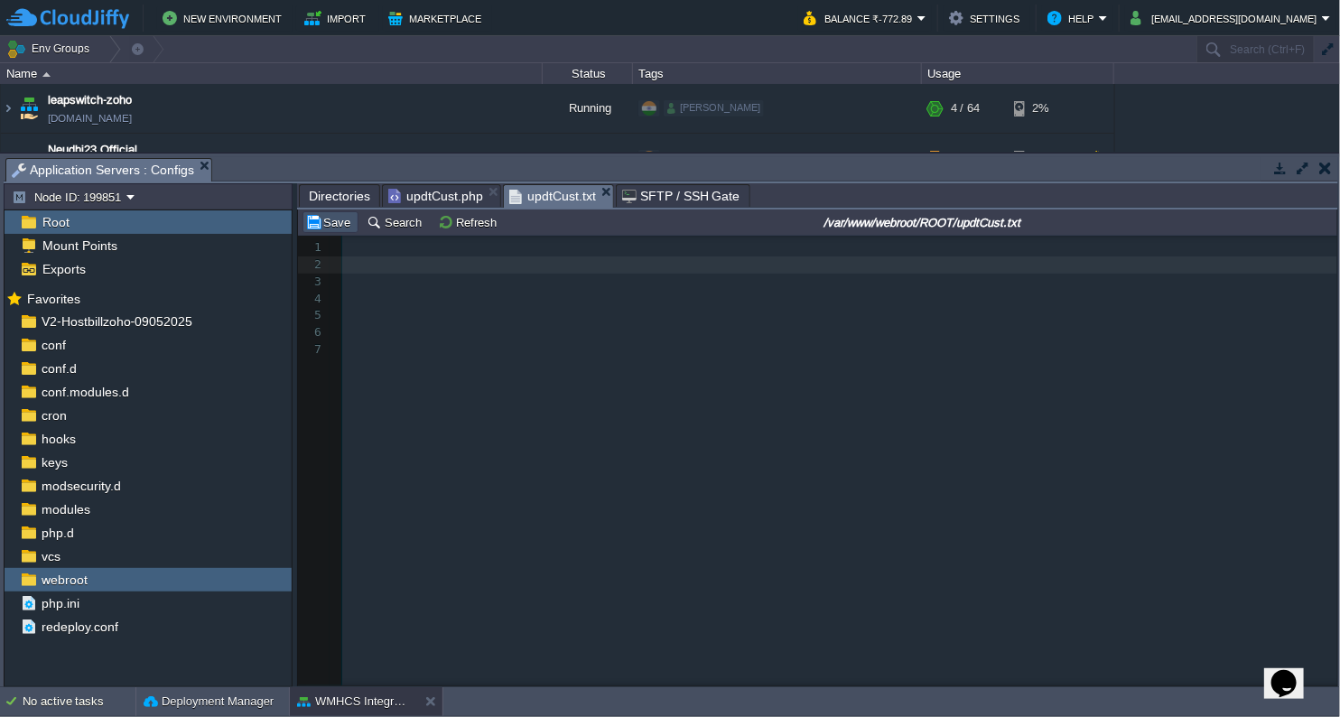
click at [329, 224] on button "Save" at bounding box center [330, 222] width 51 height 16
click at [470, 222] on button "Refresh" at bounding box center [470, 222] width 64 height 16
click at [444, 219] on button "Refresh" at bounding box center [470, 222] width 64 height 16
click at [452, 220] on button "Refresh" at bounding box center [470, 222] width 64 height 16
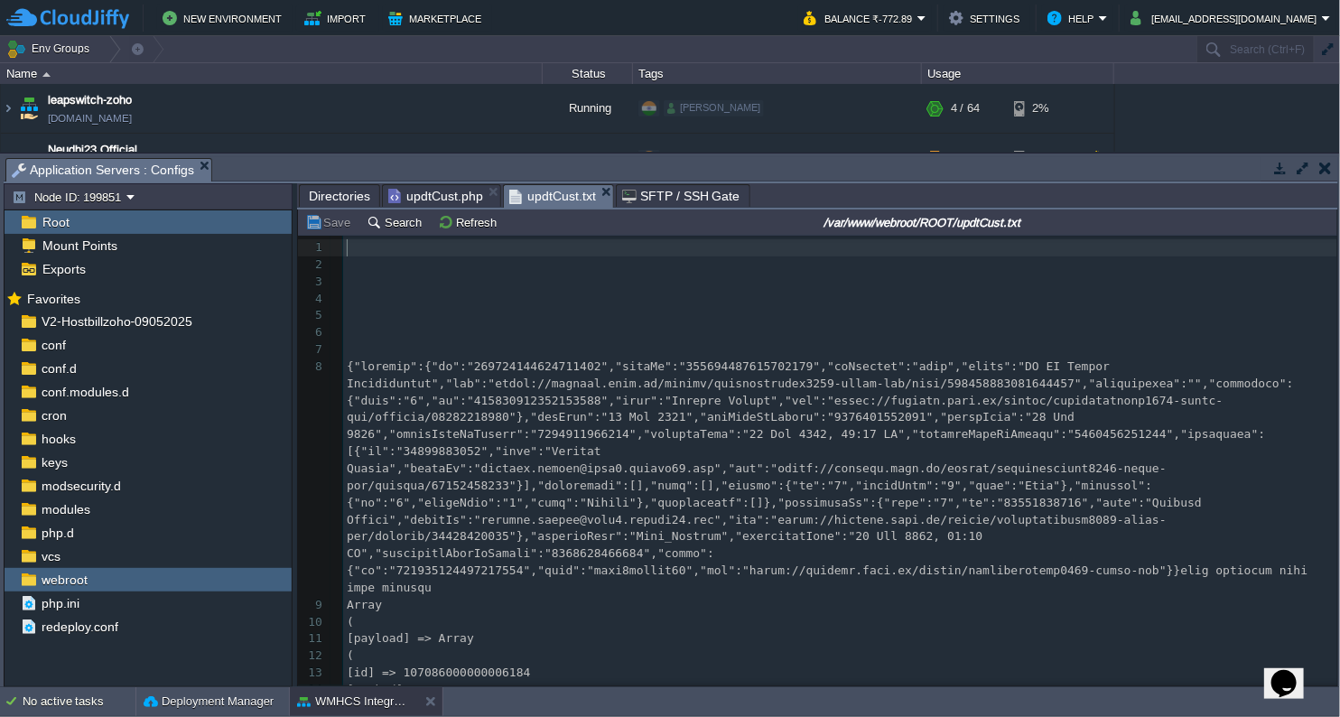
scroll to position [29, 0]
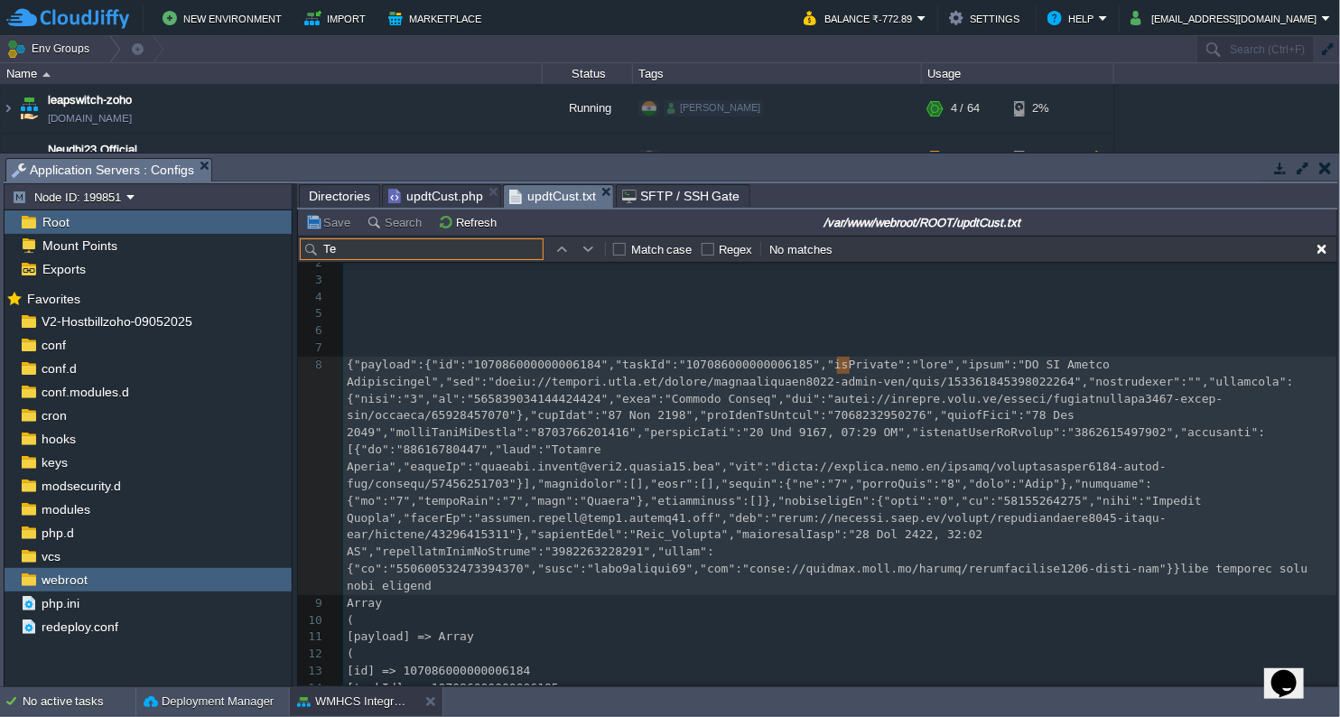
type input "T"
type input "test"
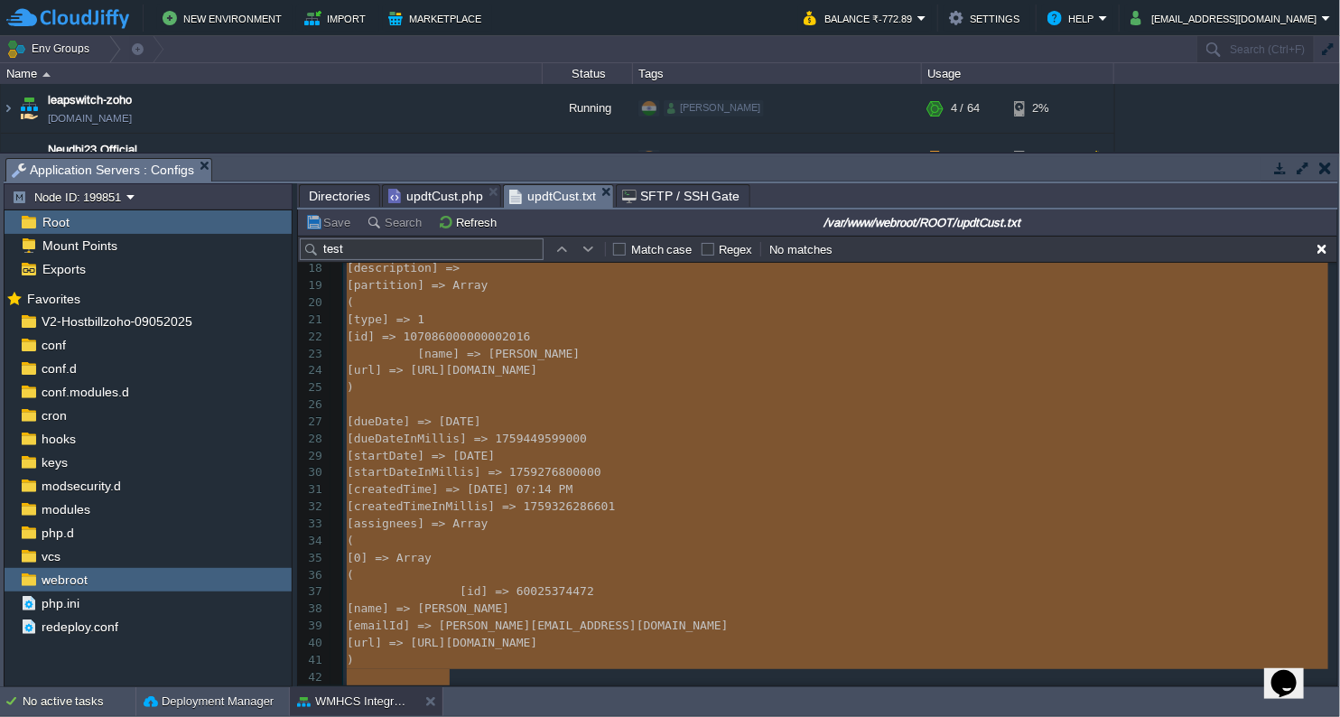
scroll to position [636, 0]
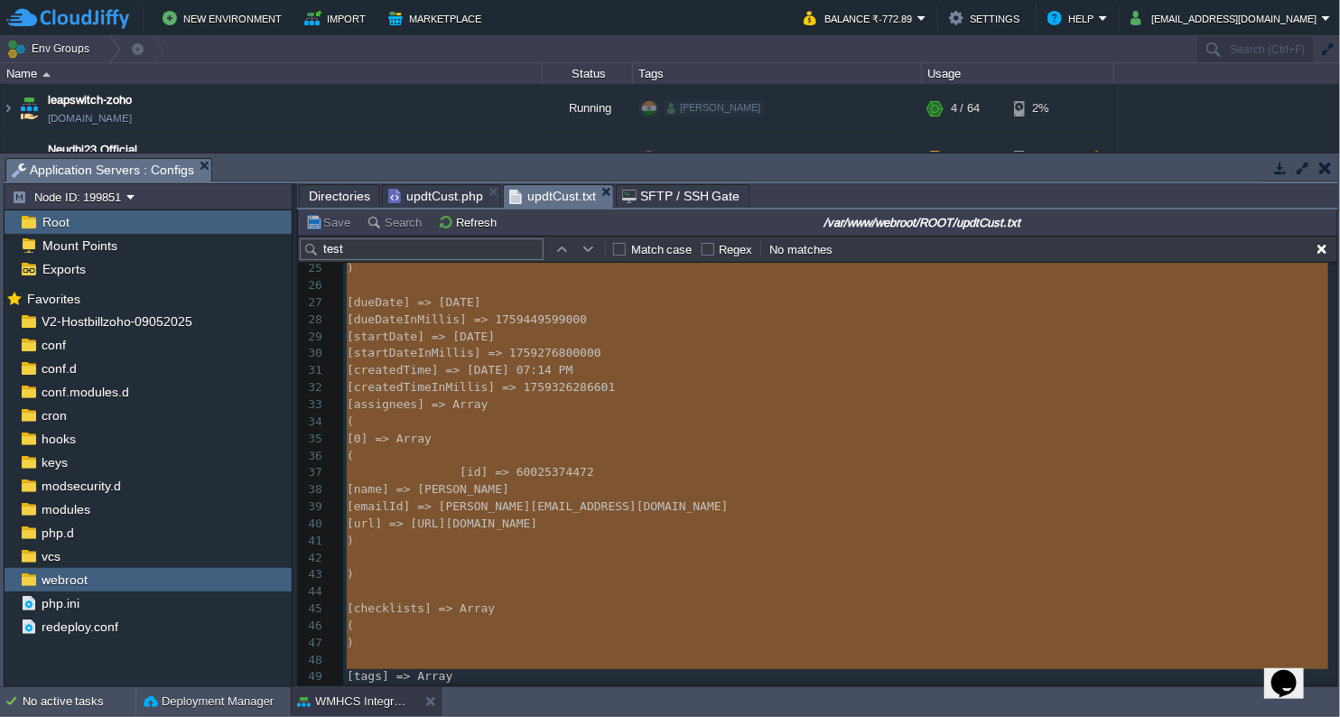
drag, startPoint x: 351, startPoint y: 360, endPoint x: 514, endPoint y: 685, distance: 362.7
type textarea "-"
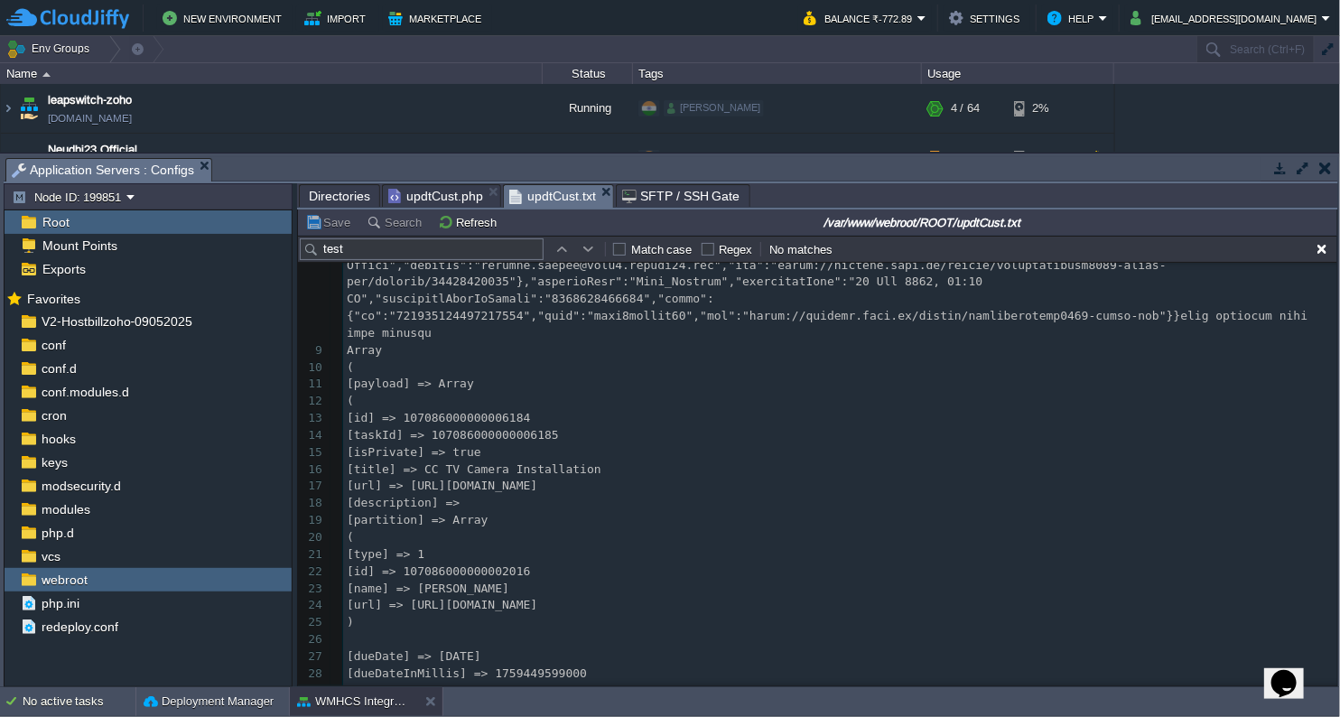
scroll to position [333, 0]
